Goal: Information Seeking & Learning: Learn about a topic

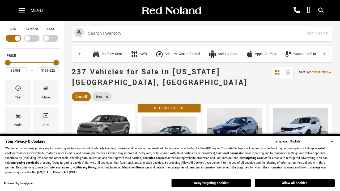
scroll to position [184, 0]
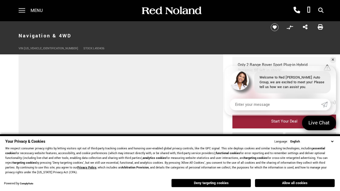
scroll to position [318, 0]
